Goal: Information Seeking & Learning: Check status

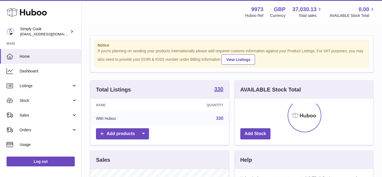
scroll to position [84, 138]
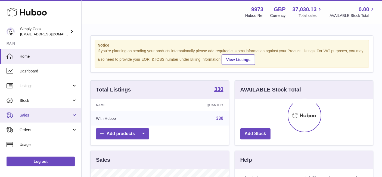
click at [26, 115] on span "Sales" at bounding box center [46, 114] width 52 height 5
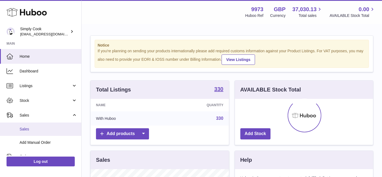
click at [25, 128] on span "Sales" at bounding box center [49, 128] width 58 height 5
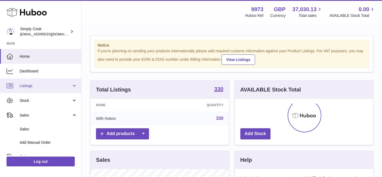
click at [34, 89] on link "Listings" at bounding box center [40, 85] width 81 height 15
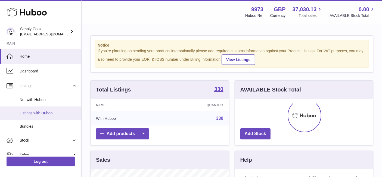
click at [30, 113] on span "Listings with Huboo" at bounding box center [49, 112] width 58 height 5
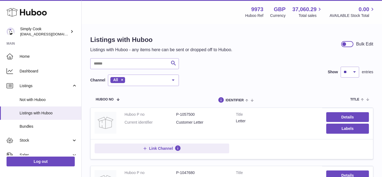
scroll to position [93, 0]
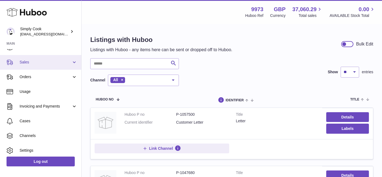
click at [24, 65] on link "Sales" at bounding box center [40, 62] width 81 height 15
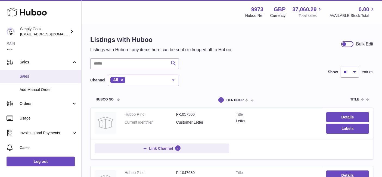
click at [23, 79] on link "Sales" at bounding box center [40, 76] width 81 height 13
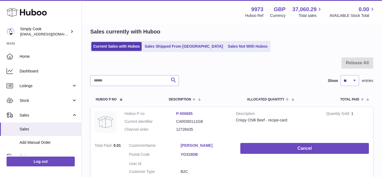
scroll to position [1, 0]
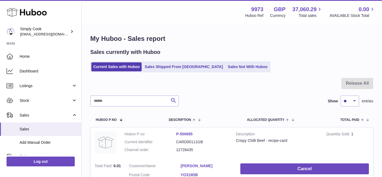
click at [307, 67] on div "Current Sales with Huboo Sales Shipped From Huboo Sales Not With Huboo" at bounding box center [231, 66] width 283 height 11
click at [351, 118] on span "Total paid" at bounding box center [349, 120] width 19 height 4
click at [351, 118] on span "Total paid" at bounding box center [353, 120] width 19 height 4
